Goal: Information Seeking & Learning: Compare options

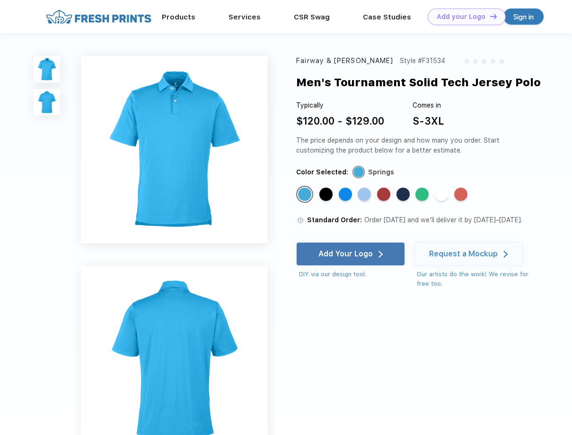
click at [46, 98] on img at bounding box center [47, 102] width 27 height 27
click at [327, 193] on div "Standard Color" at bounding box center [326, 193] width 13 height 13
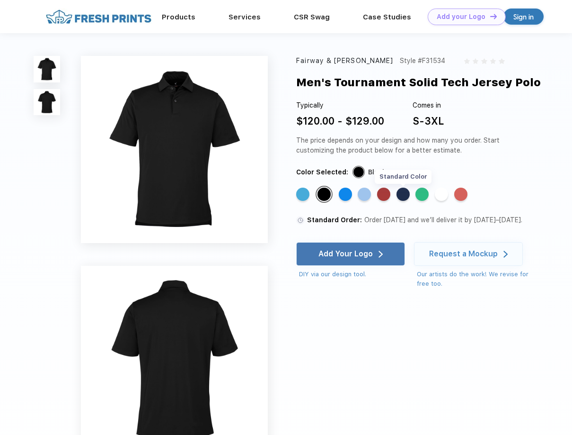
click at [405, 197] on div "Standard Color" at bounding box center [403, 193] width 13 height 13
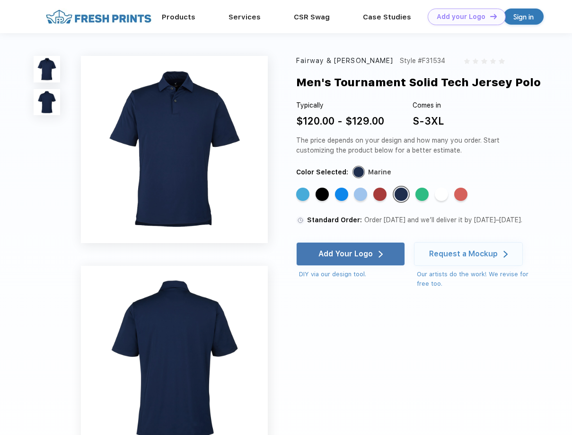
click at [508, 348] on div "Fairway & Greene Style #F31534 Men's Tournament Solid Tech Jersey Polo Typicall…" at bounding box center [286, 281] width 572 height 496
click at [185, 16] on link "Products" at bounding box center [179, 16] width 34 height 9
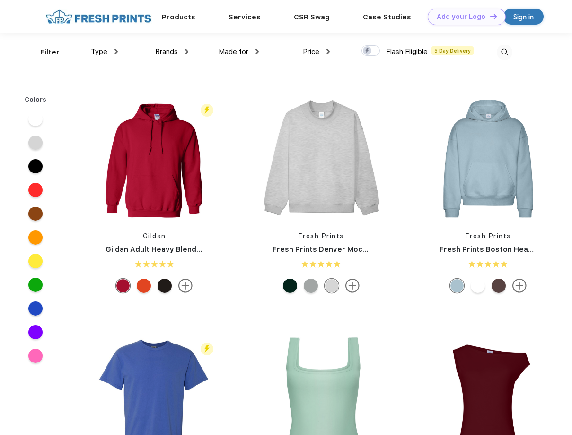
scroll to position [0, 0]
click at [186, 53] on img at bounding box center [186, 51] width 3 height 6
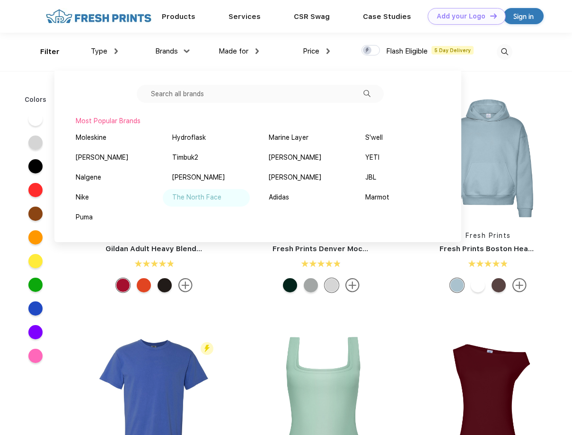
click at [213, 197] on div "The North Face" at bounding box center [196, 197] width 49 height 10
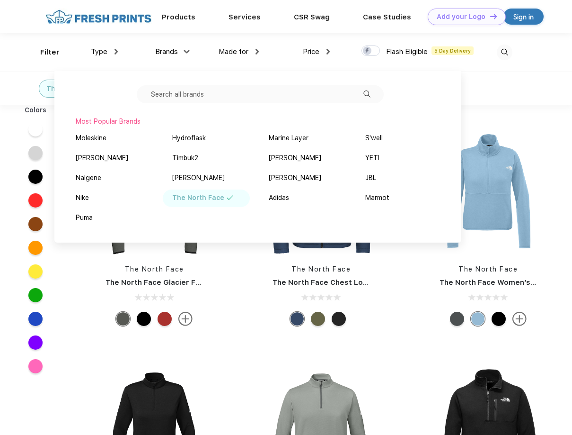
click at [68, 284] on div "Colors" at bounding box center [35, 241] width 71 height 273
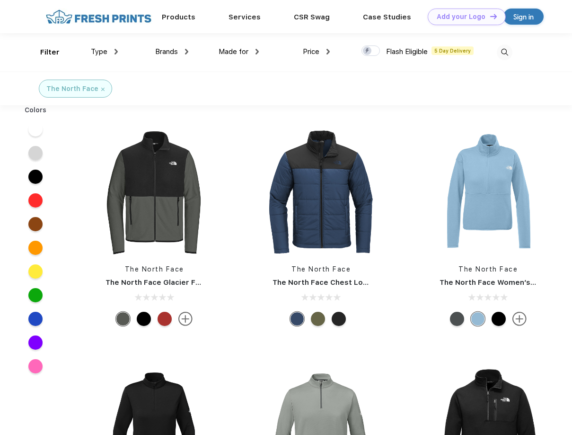
click at [101, 88] on img at bounding box center [102, 89] width 3 height 3
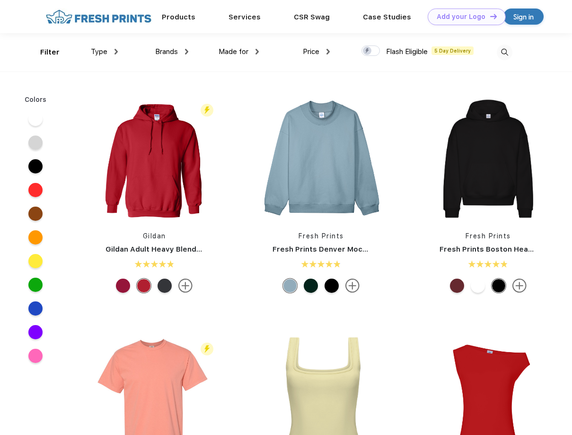
click at [184, 52] on div "Brands" at bounding box center [171, 51] width 33 height 11
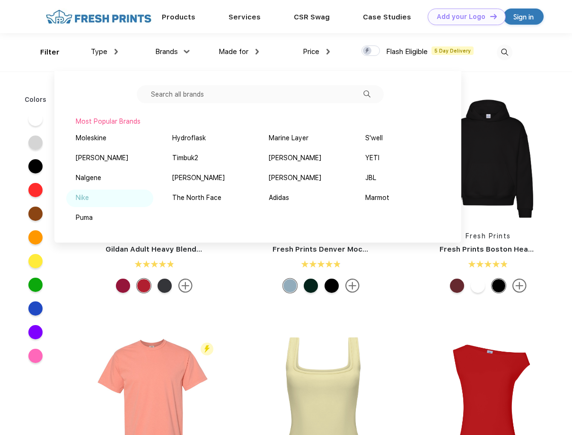
click at [86, 195] on div "Nike" at bounding box center [82, 198] width 13 height 10
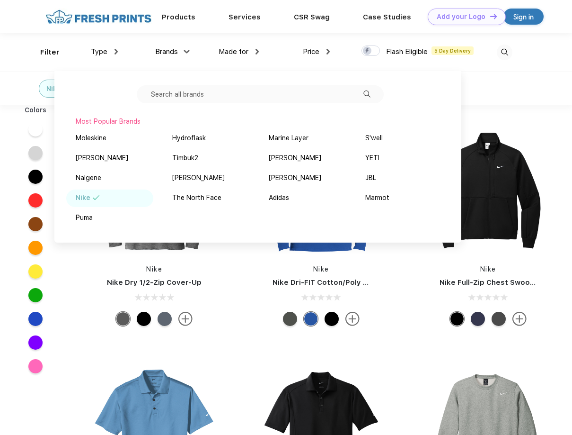
click at [79, 273] on div "Nike Nike Dry 1/2-Zip Cover-Up" at bounding box center [154, 229] width 167 height 201
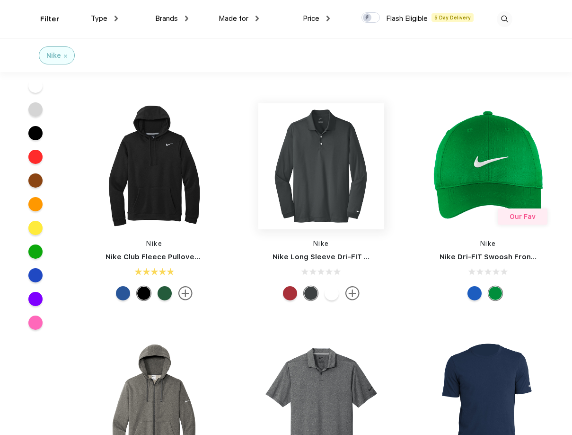
scroll to position [568, 0]
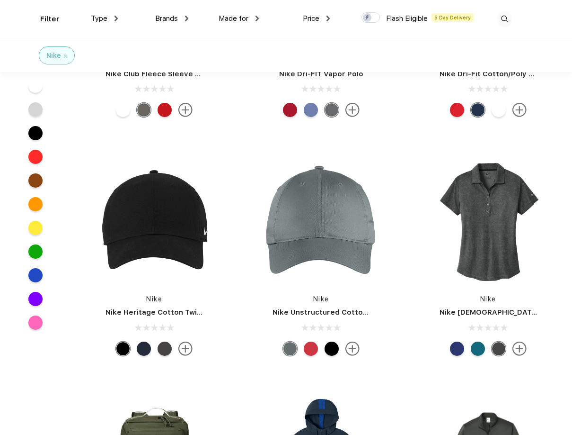
click at [76, 305] on div "Nike Nike Heritage Cotton Twill Cap" at bounding box center [154, 259] width 167 height 201
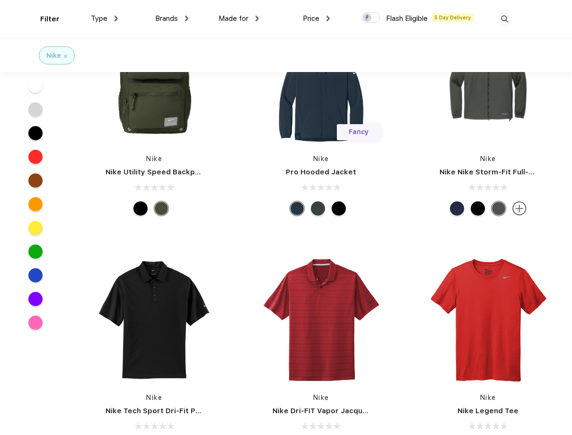
click at [75, 304] on div "Nike Nike Tech Sport Dri-Fit Polo" at bounding box center [154, 357] width 167 height 201
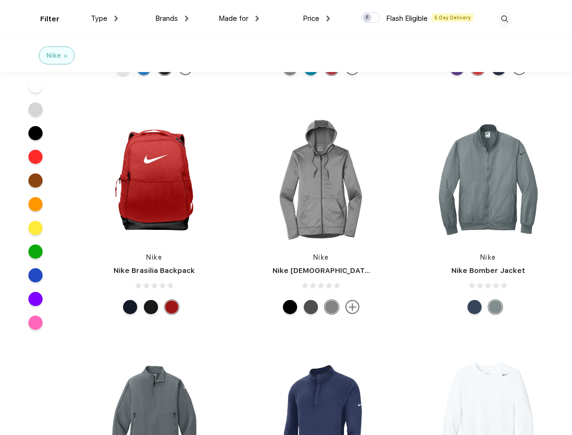
scroll to position [1846, 0]
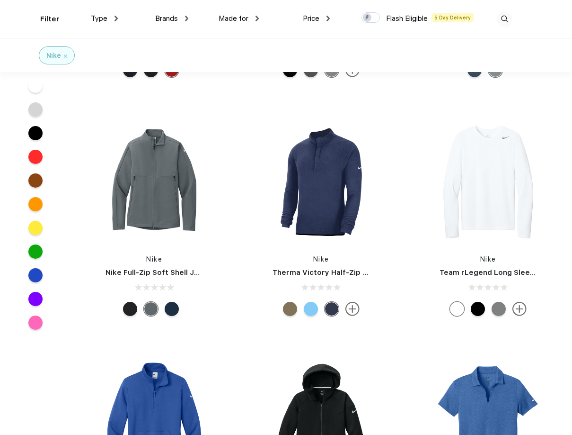
click at [75, 304] on div "Nike Nike Full-Zip Soft Shell Jacket" at bounding box center [154, 219] width 167 height 201
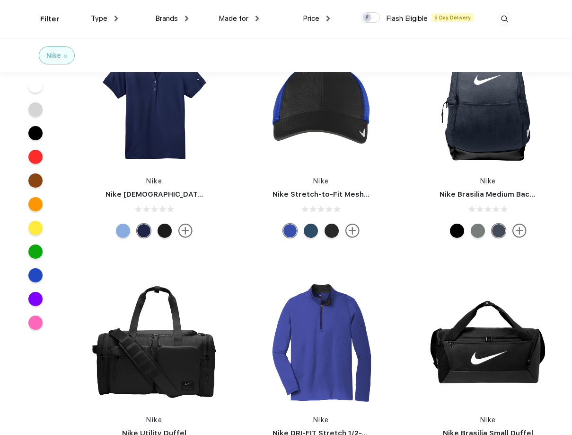
scroll to position [3361, 0]
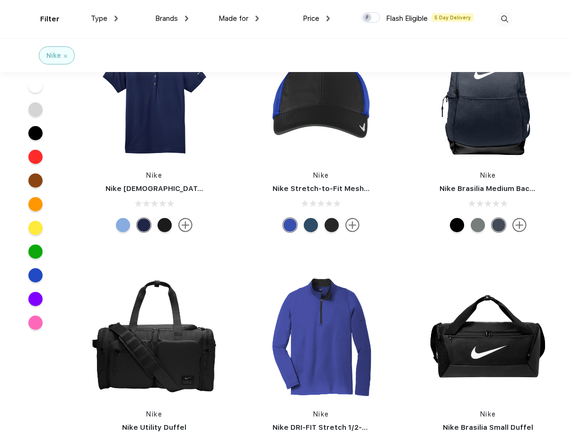
click at [68, 304] on div "Colors" at bounding box center [35, 198] width 71 height 273
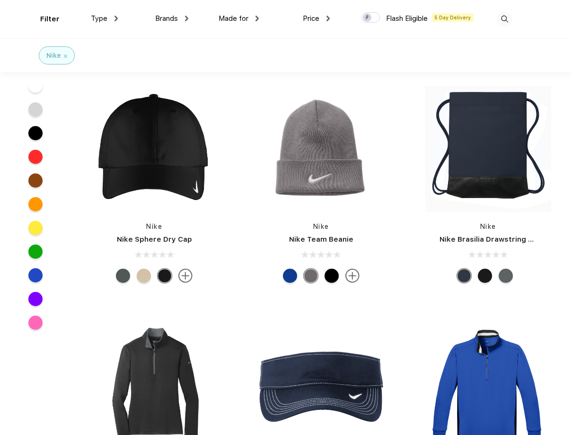
click at [68, 304] on div "Colors" at bounding box center [35, 198] width 71 height 273
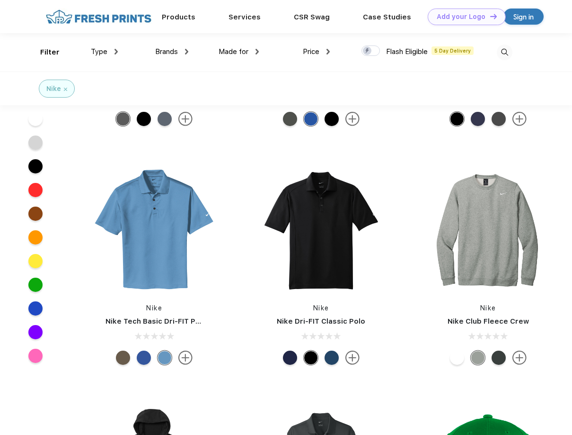
scroll to position [0, 0]
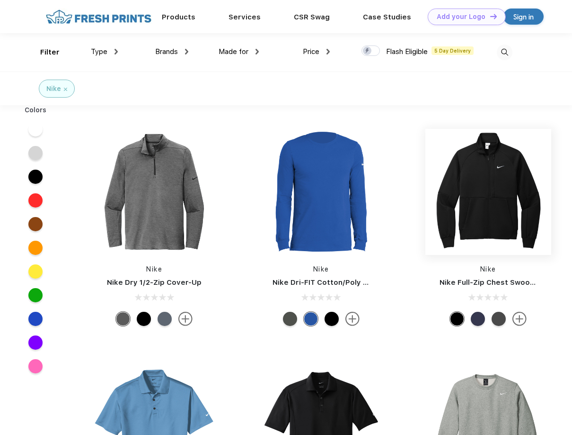
drag, startPoint x: 490, startPoint y: 195, endPoint x: 462, endPoint y: 200, distance: 27.9
click at [462, 200] on img at bounding box center [489, 192] width 126 height 126
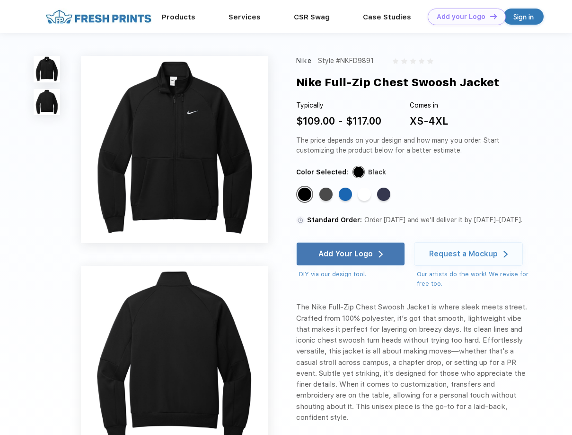
click at [47, 102] on img at bounding box center [47, 102] width 27 height 27
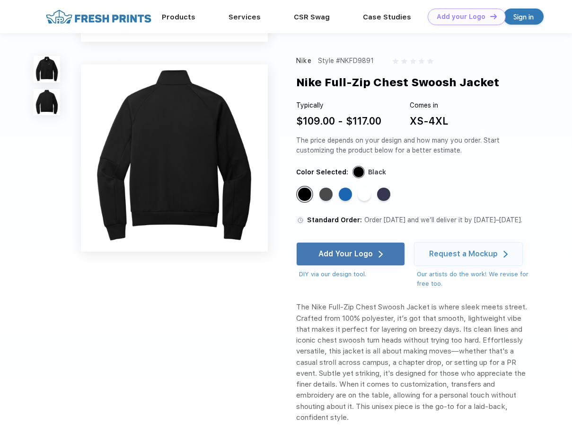
click at [46, 75] on img at bounding box center [47, 69] width 27 height 27
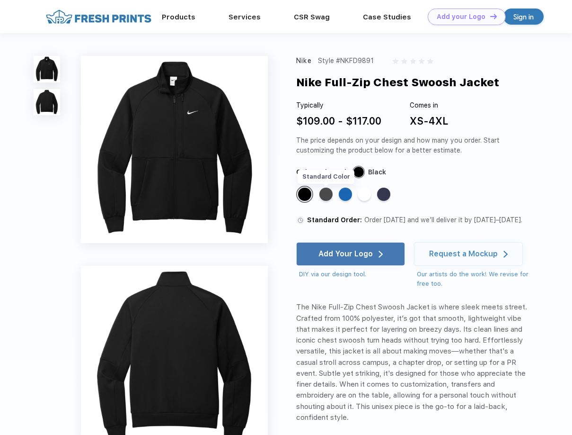
click at [329, 193] on div "Standard Color" at bounding box center [326, 193] width 13 height 13
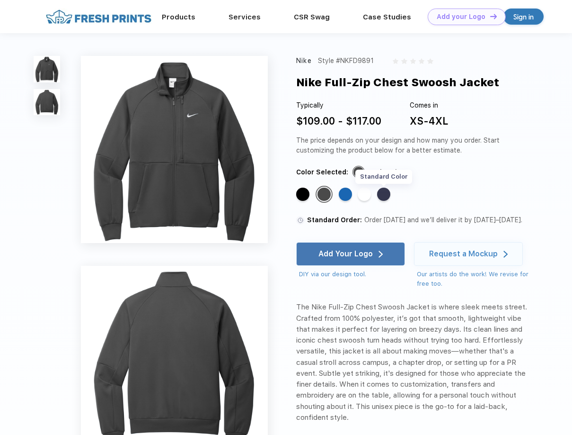
click at [391, 195] on div "Standard Color" at bounding box center [383, 193] width 13 height 13
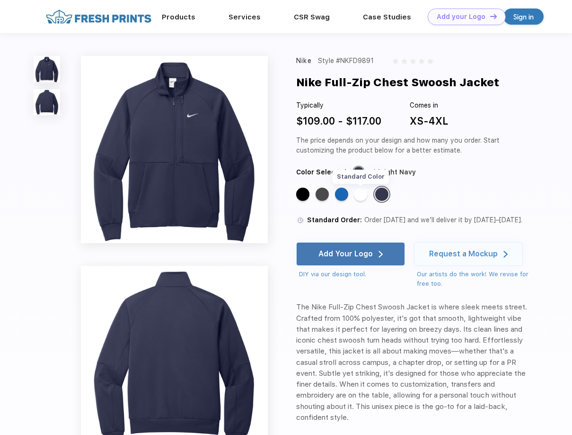
click at [358, 195] on div "Standard Color" at bounding box center [360, 193] width 13 height 13
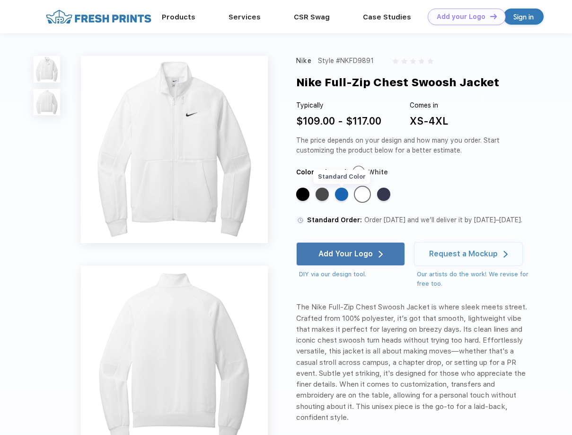
click at [345, 196] on div "Standard Color" at bounding box center [341, 193] width 13 height 13
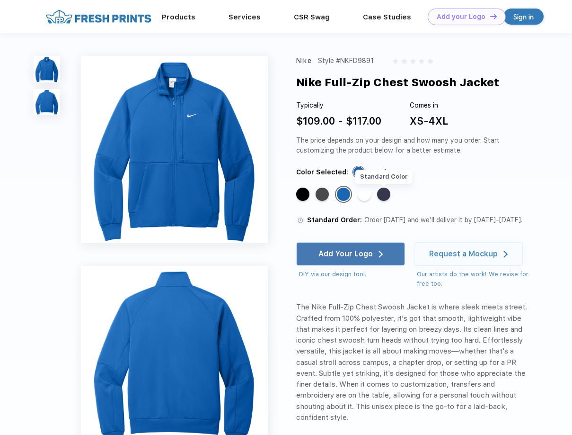
click at [381, 195] on div "Standard Color" at bounding box center [383, 193] width 13 height 13
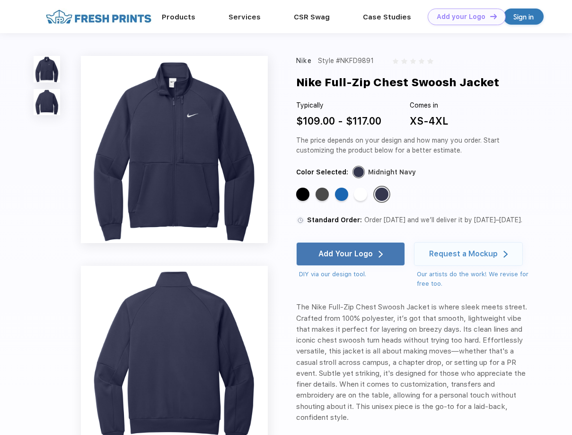
click at [533, 181] on div "Nike Style #NKFD9891 Nike Full-Zip Chest Swoosh Jacket Typically $109.00 - $117…" at bounding box center [286, 348] width 572 height 630
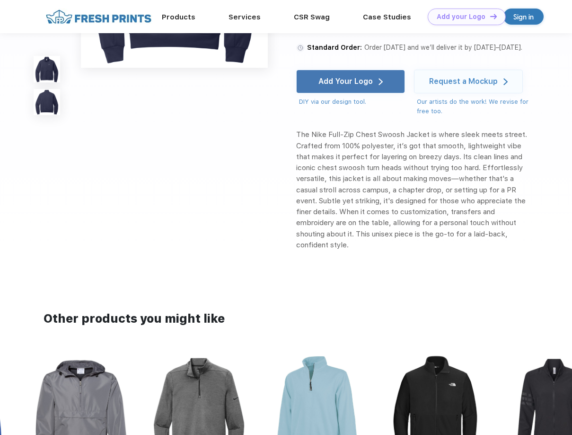
scroll to position [473, 0]
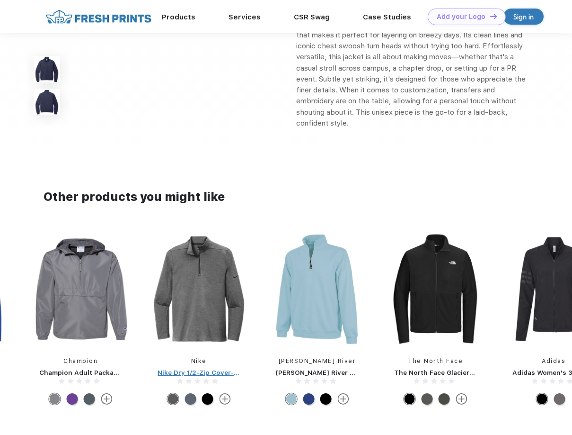
click at [221, 376] on div "Nike Dry 1/2-Zip Cover-Up" at bounding box center [198, 371] width 101 height 9
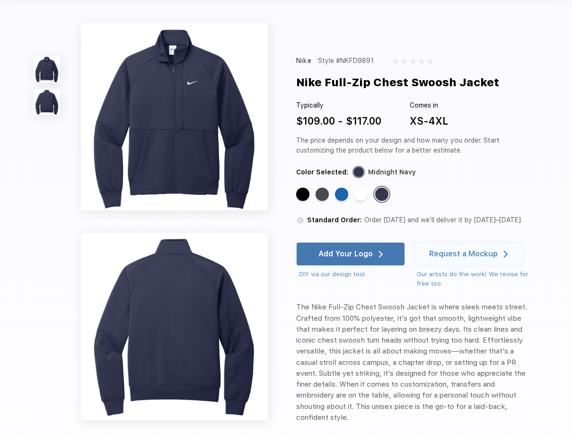
scroll to position [0, 0]
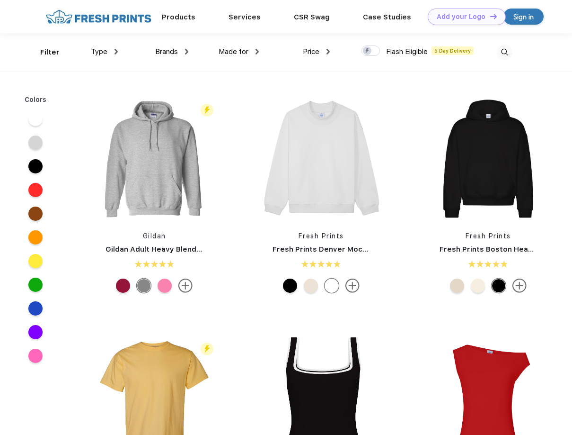
click at [114, 51] on div "Type" at bounding box center [104, 51] width 27 height 11
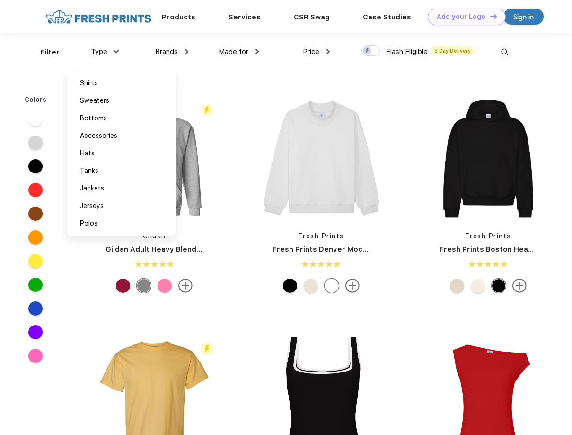
click at [114, 51] on img at bounding box center [116, 51] width 6 height 3
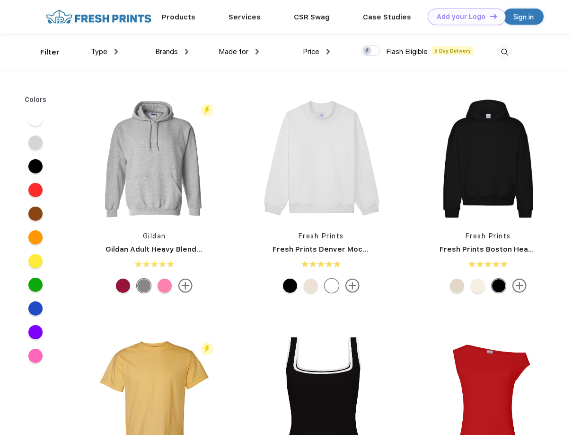
click at [192, 54] on div "Made for Unisex Women Men Youth" at bounding box center [223, 52] width 71 height 38
click at [186, 52] on img at bounding box center [186, 52] width 3 height 6
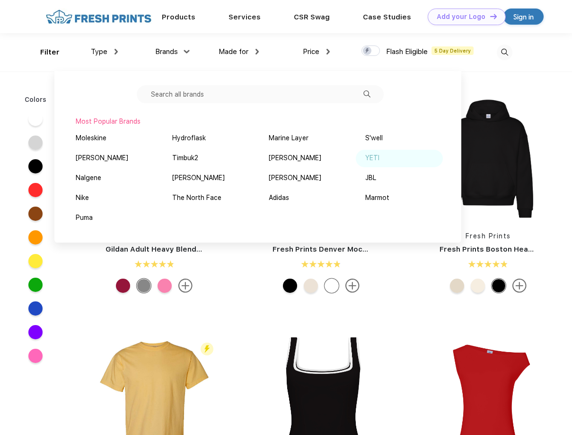
click at [373, 160] on div "YETI" at bounding box center [372, 158] width 14 height 10
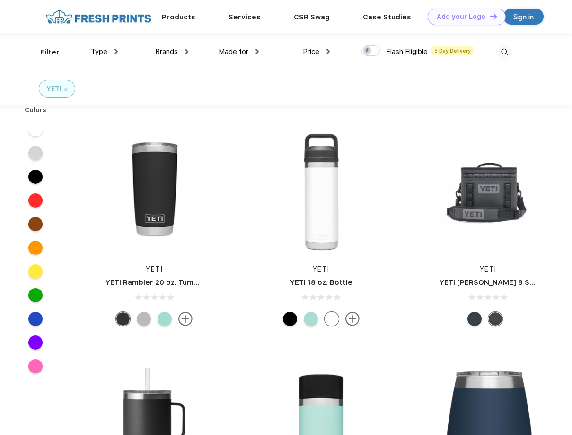
click at [68, 89] on div "YETI" at bounding box center [57, 89] width 36 height 18
click at [67, 89] on img at bounding box center [65, 89] width 3 height 3
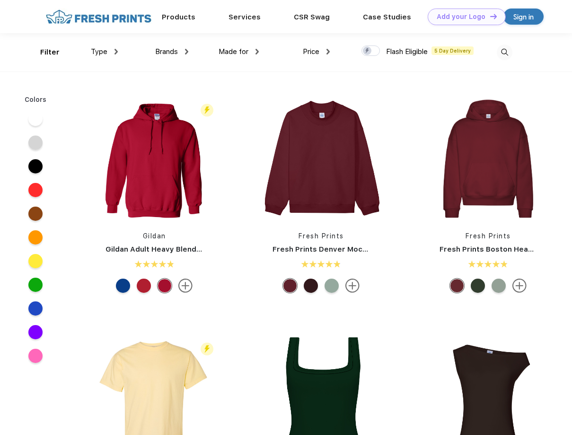
click at [185, 51] on img at bounding box center [186, 52] width 3 height 6
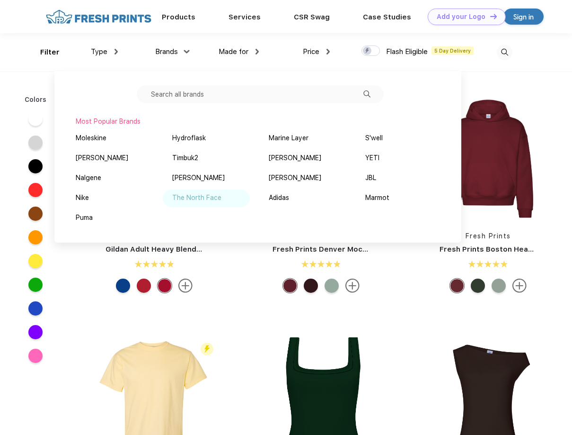
click at [220, 199] on div "The North Face" at bounding box center [196, 198] width 49 height 10
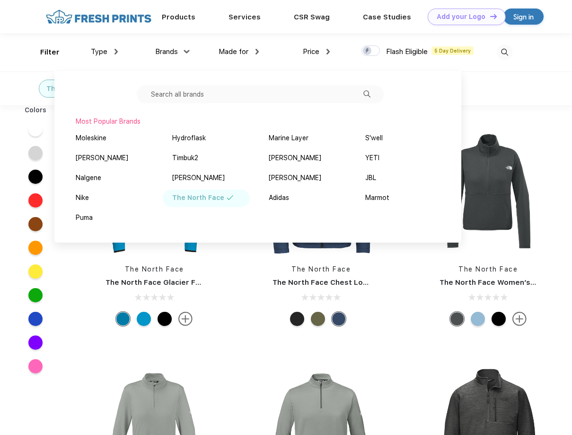
click at [75, 281] on div "The North Face The North Face Glacier Full-Zip Fleece Jacket" at bounding box center [154, 229] width 167 height 201
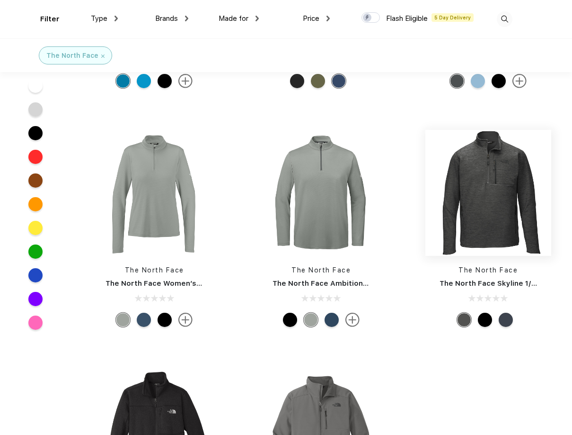
scroll to position [189, 0]
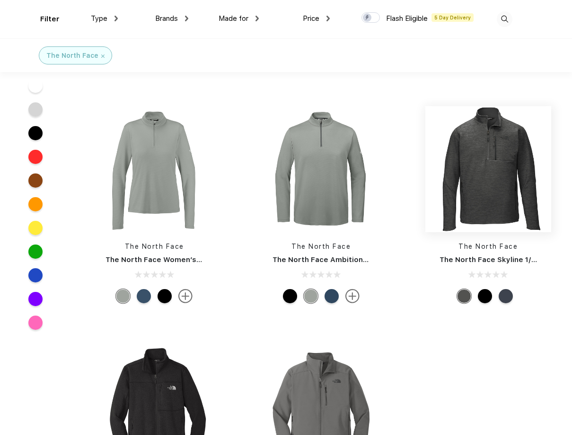
click at [493, 167] on img at bounding box center [489, 169] width 126 height 126
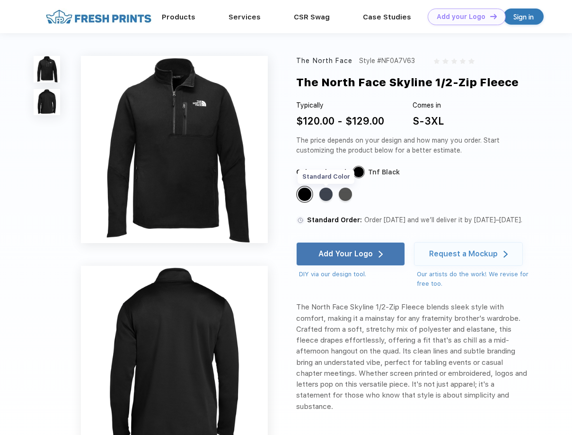
click at [328, 196] on div "Standard Color" at bounding box center [326, 193] width 13 height 13
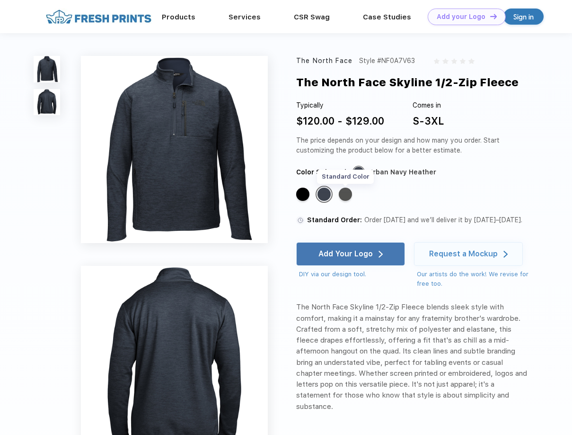
click at [346, 195] on div "Standard Color" at bounding box center [345, 193] width 13 height 13
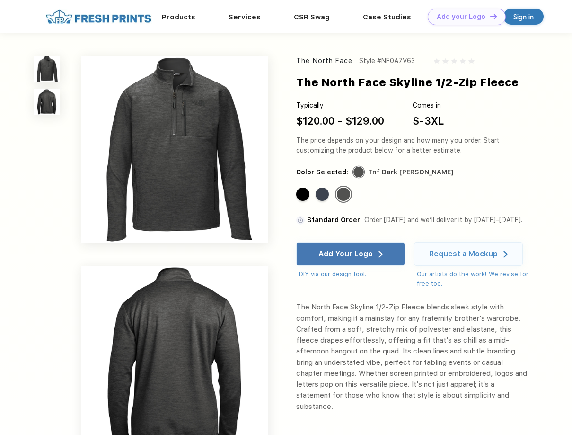
click at [444, 199] on div "Standard Color Standard Color Standard Color" at bounding box center [407, 197] width 222 height 23
click at [53, 103] on img at bounding box center [47, 102] width 27 height 27
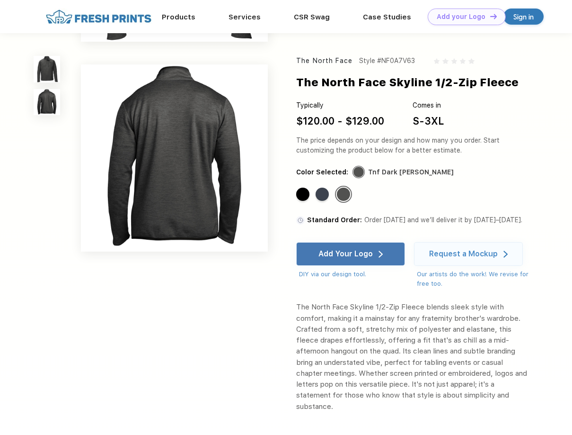
click at [47, 75] on img at bounding box center [47, 69] width 27 height 27
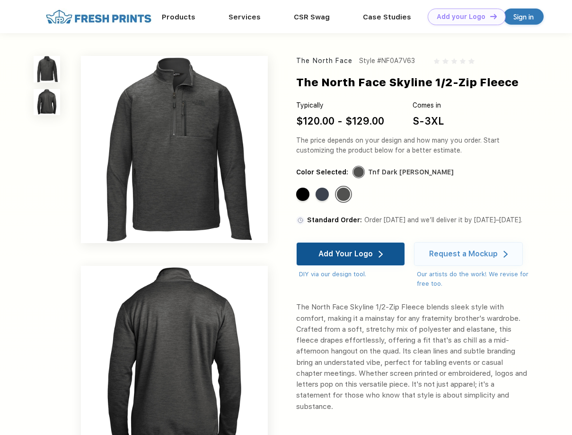
click at [375, 249] on div "Add Your Logo" at bounding box center [351, 253] width 64 height 23
